Goal: Task Accomplishment & Management: Manage account settings

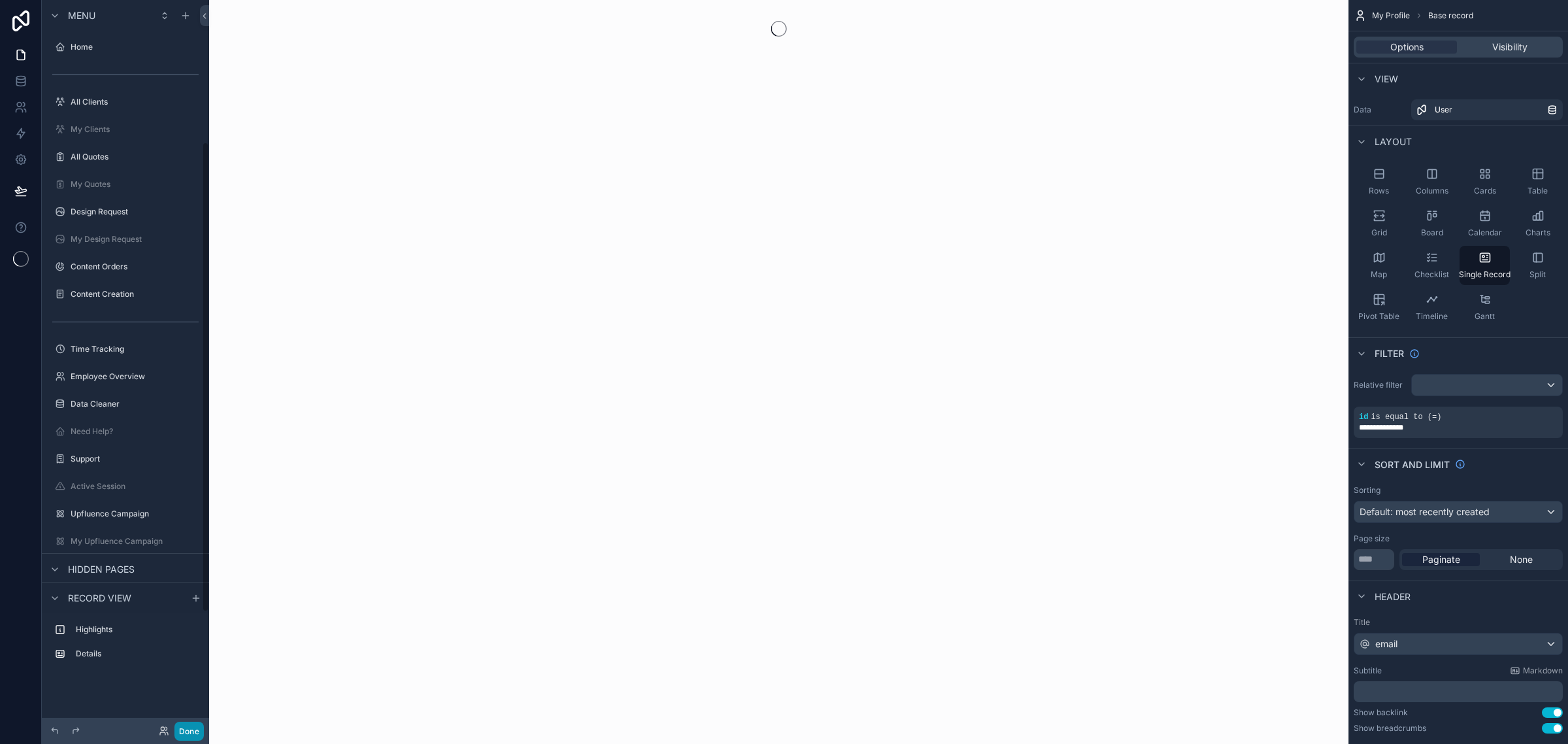
scroll to position [220, 0]
click at [192, 732] on button "Done" at bounding box center [189, 730] width 30 height 19
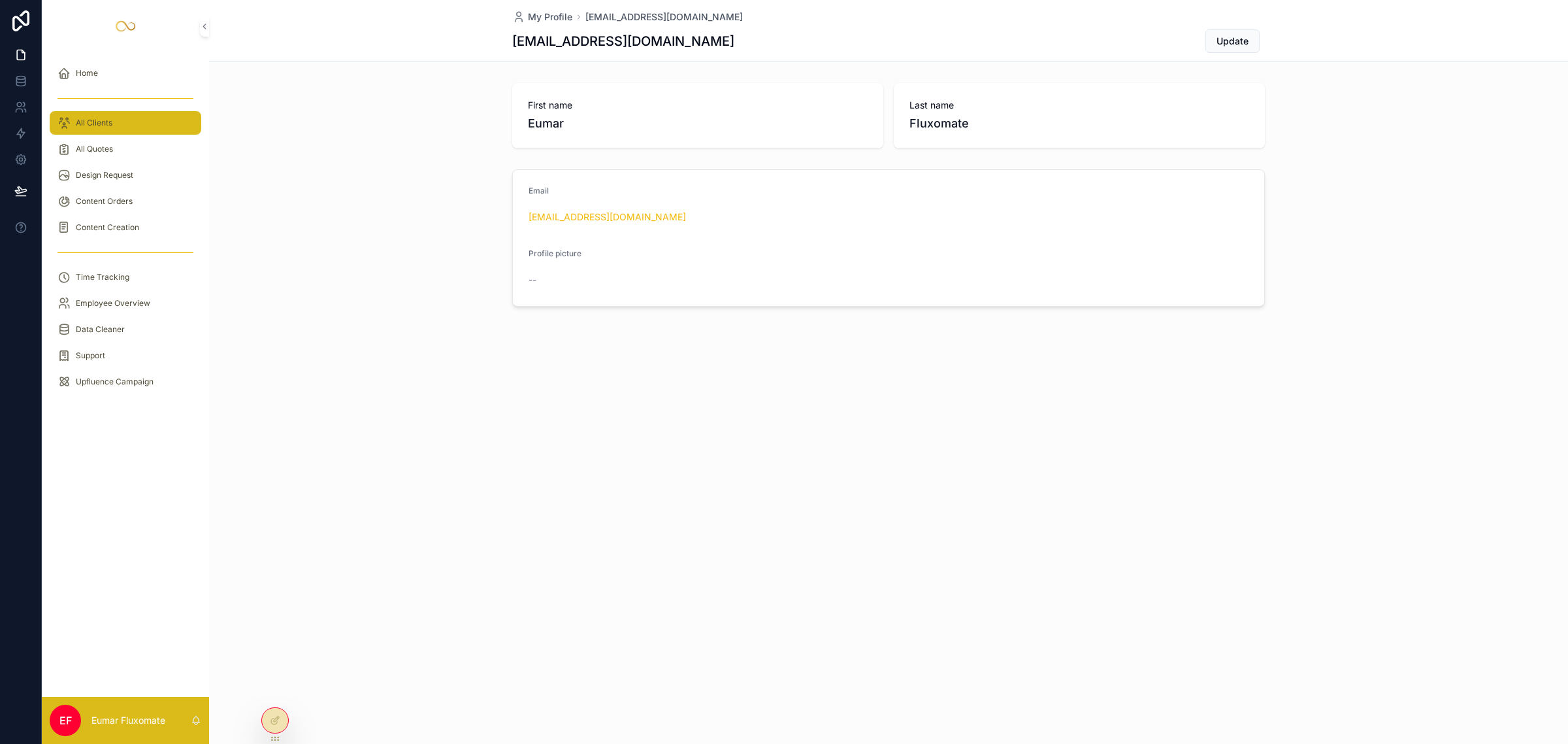
click at [131, 127] on div "All Clients" at bounding box center [125, 122] width 136 height 21
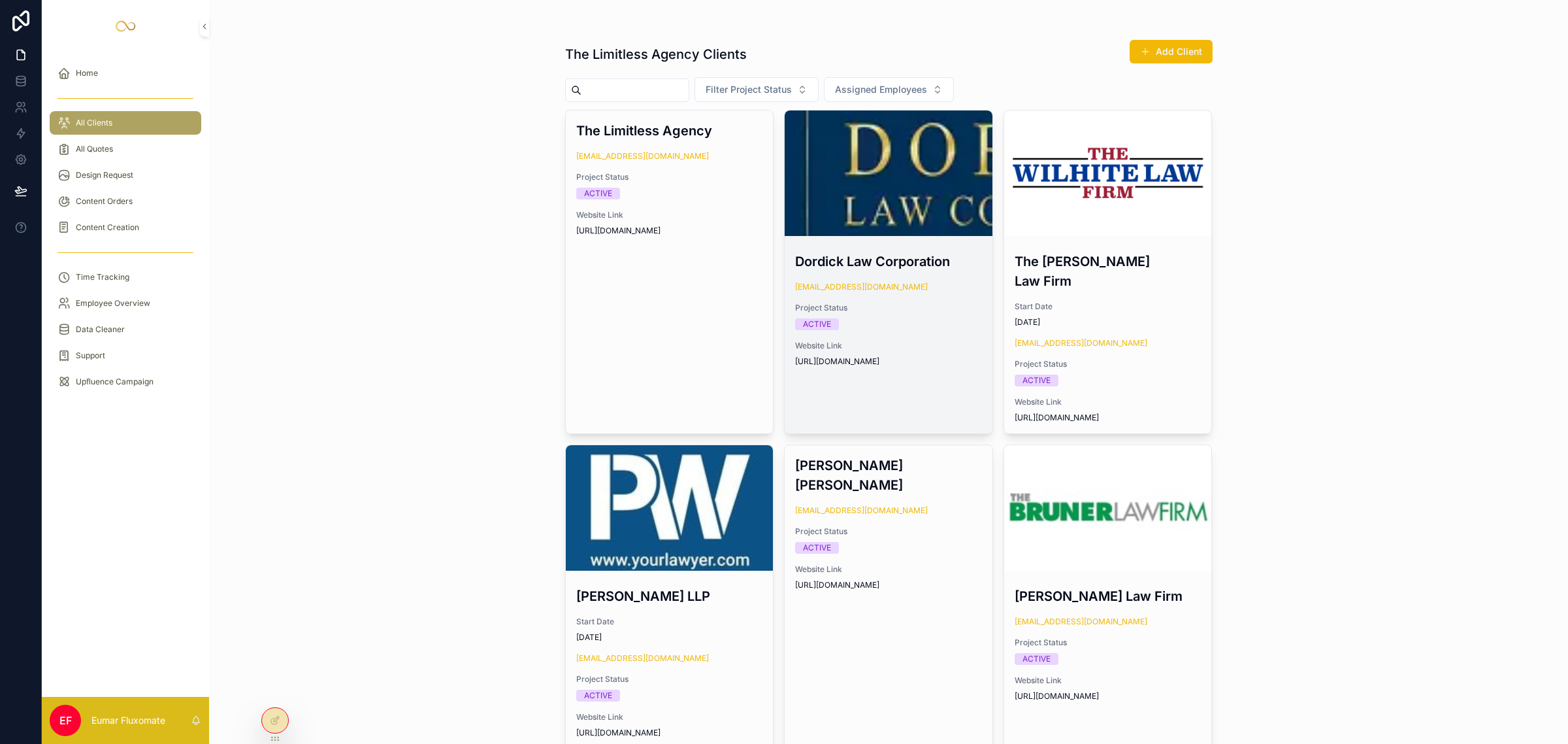
click at [958, 386] on link "Dordick Law Corporation [EMAIL_ADDRESS][DOMAIN_NAME] Project Status ACTIVE Webs…" at bounding box center [889, 272] width 209 height 324
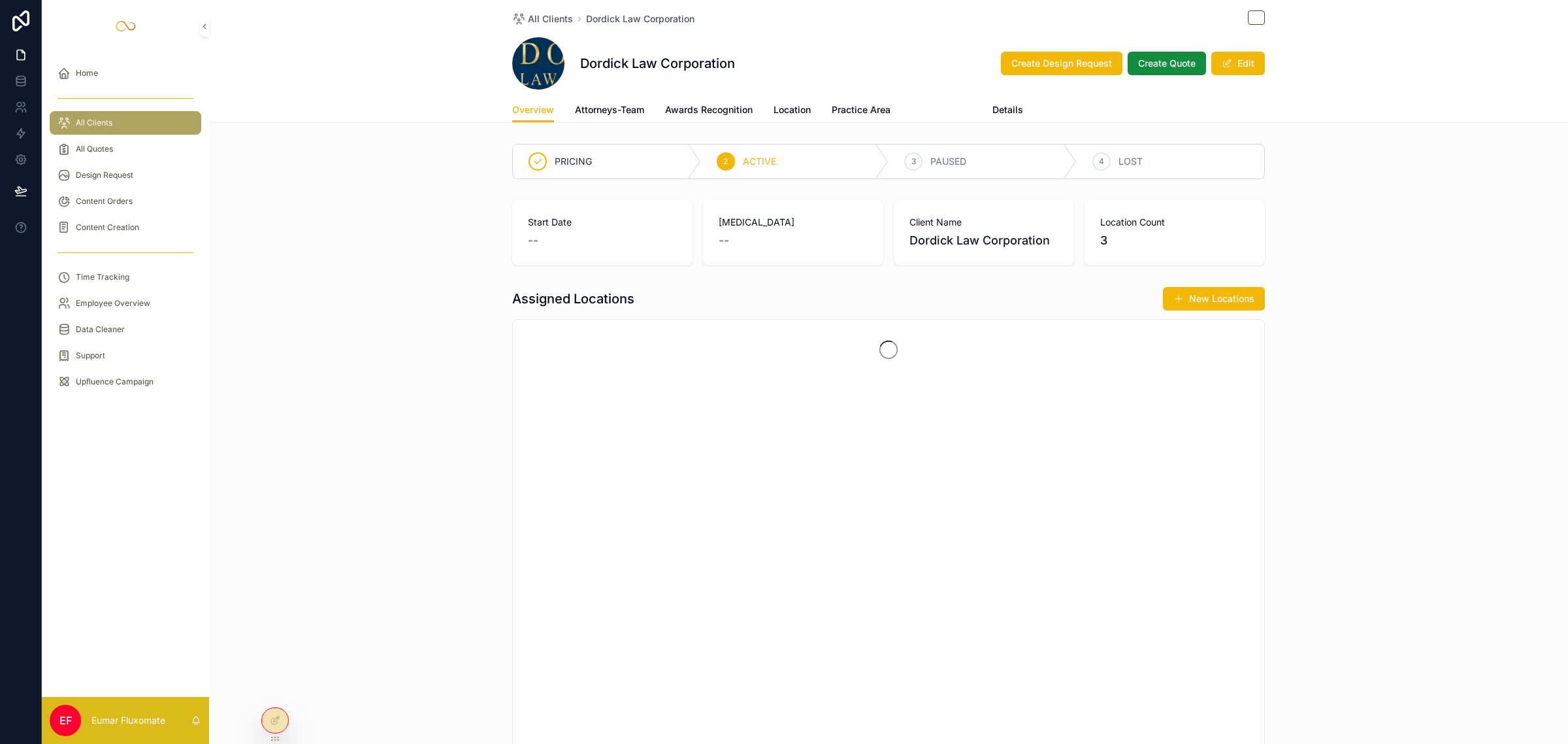
click at [953, 110] on span "Update Client" at bounding box center [941, 109] width 60 height 13
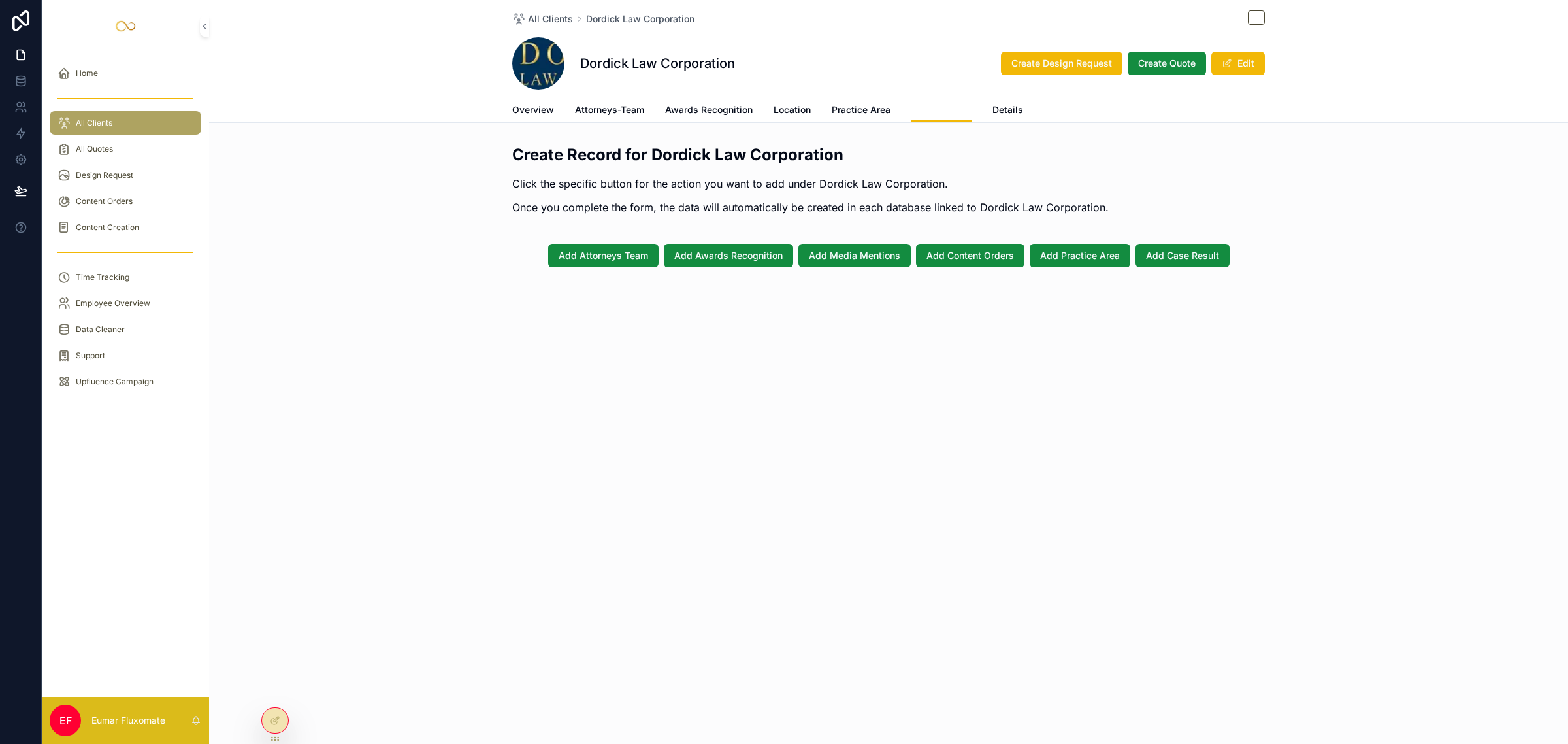
click at [954, 112] on span "Update Client" at bounding box center [941, 109] width 60 height 13
click at [1455, 407] on div "All Clients Dordick Law Corporation Dordick Law Corporation Create Design Reque…" at bounding box center [889, 372] width 1359 height 744
